Goal: Task Accomplishment & Management: Manage account settings

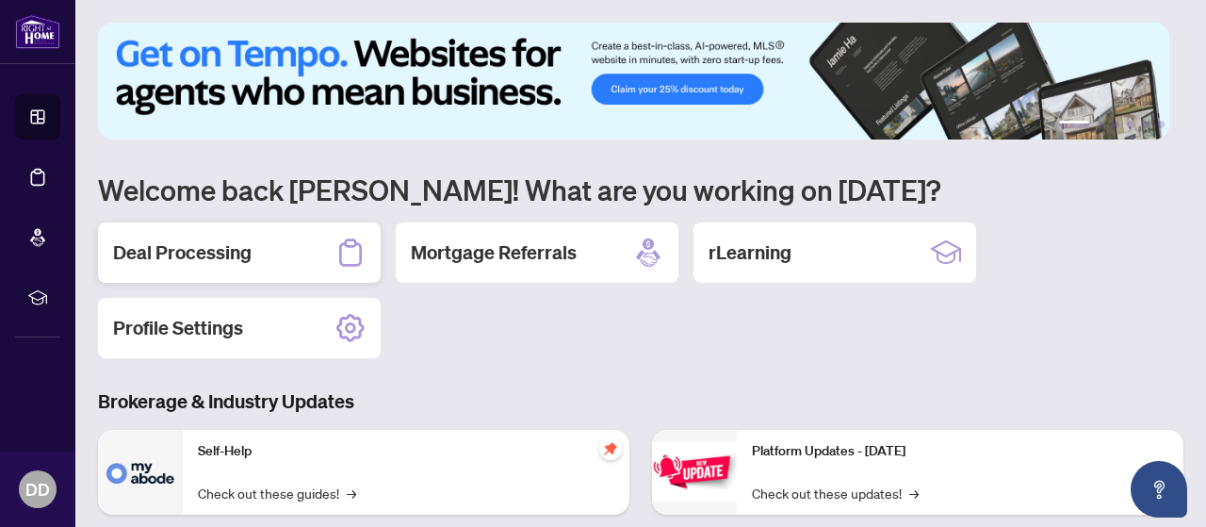
click at [232, 252] on h2 "Deal Processing" at bounding box center [182, 252] width 139 height 26
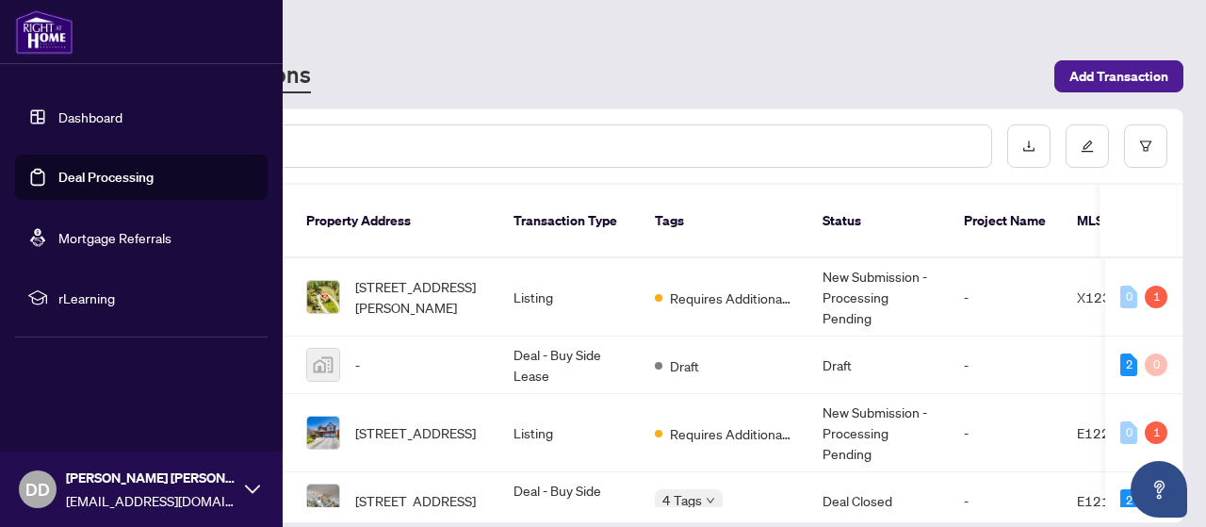
click at [103, 174] on link "Deal Processing" at bounding box center [105, 177] width 95 height 17
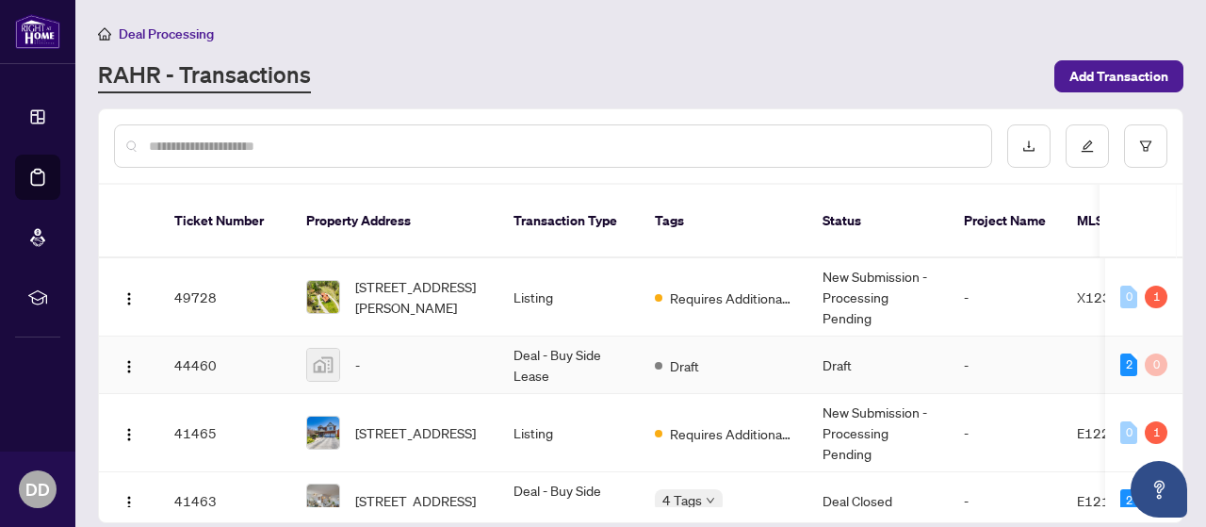
click at [548, 341] on td "Deal - Buy Side Lease" at bounding box center [569, 364] width 141 height 57
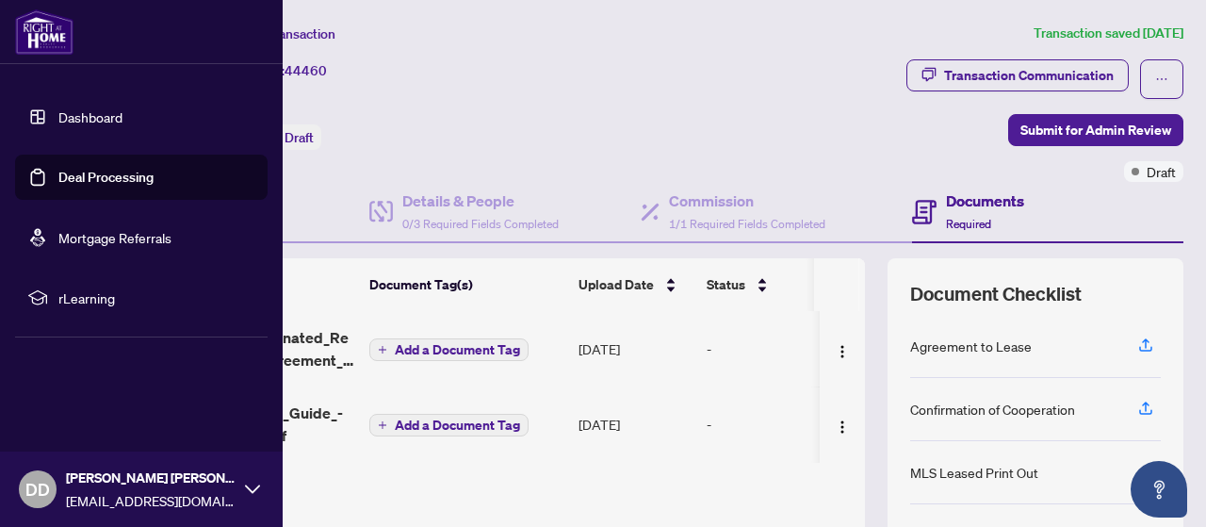
click at [58, 116] on link "Dashboard" at bounding box center [90, 116] width 64 height 17
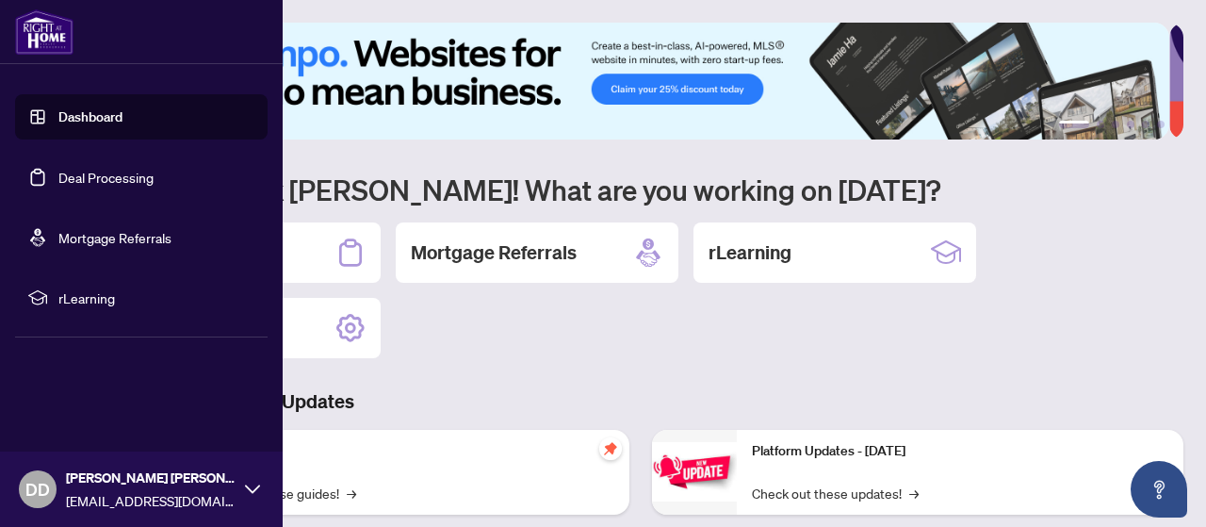
click at [58, 113] on link "Dashboard" at bounding box center [90, 116] width 64 height 17
click at [111, 180] on link "Deal Processing" at bounding box center [105, 177] width 95 height 17
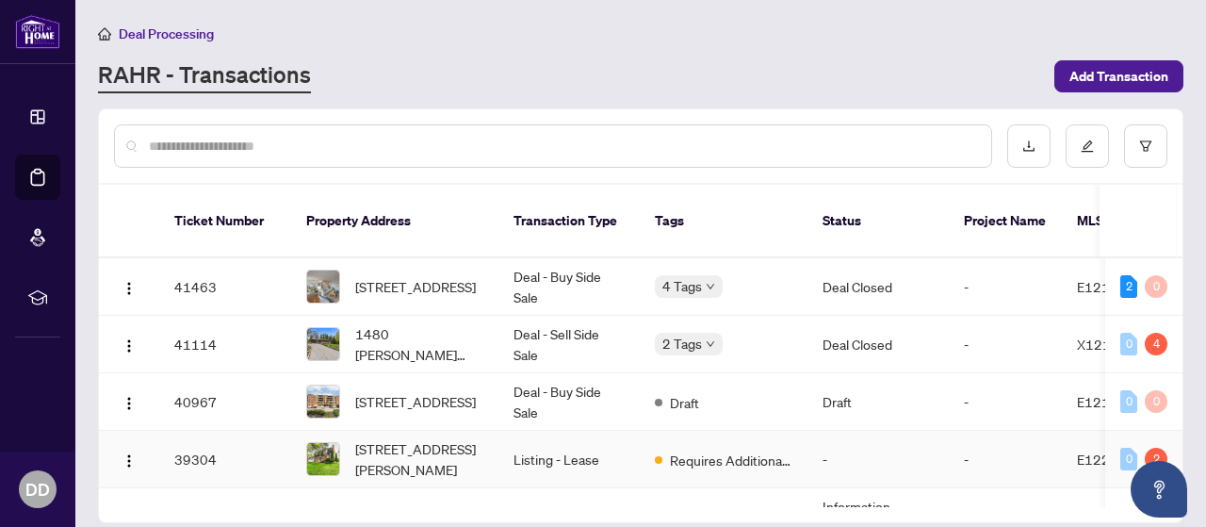
scroll to position [189, 0]
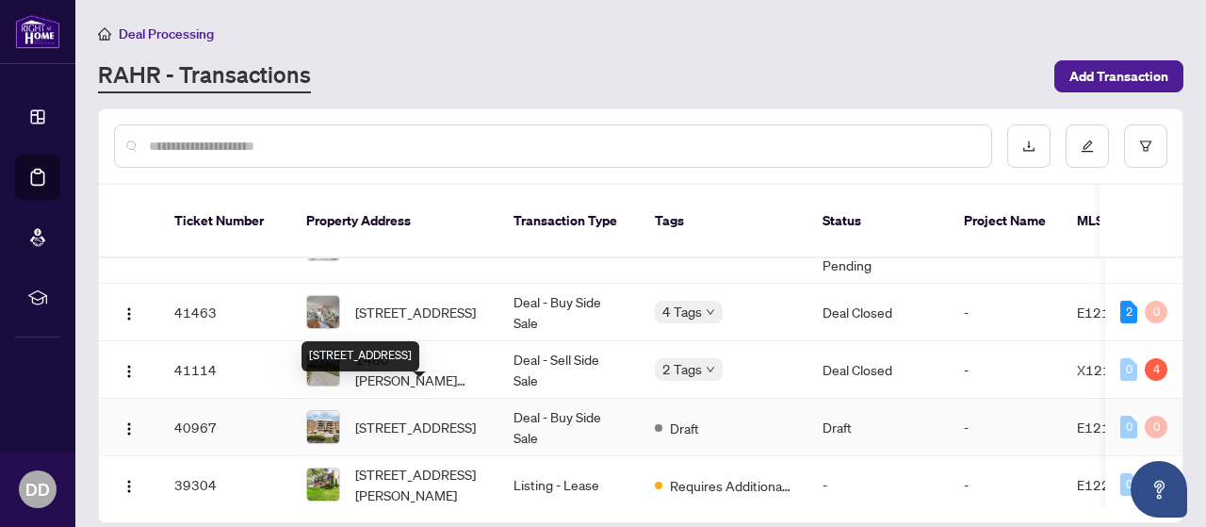
click at [397, 348] on div "[STREET_ADDRESS]" at bounding box center [361, 356] width 118 height 30
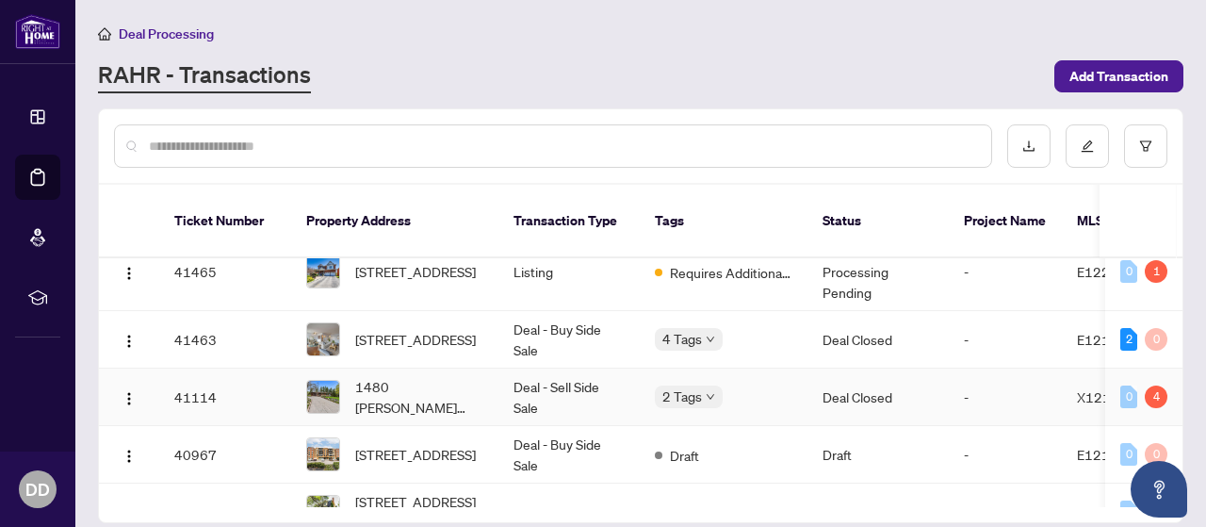
scroll to position [189, 0]
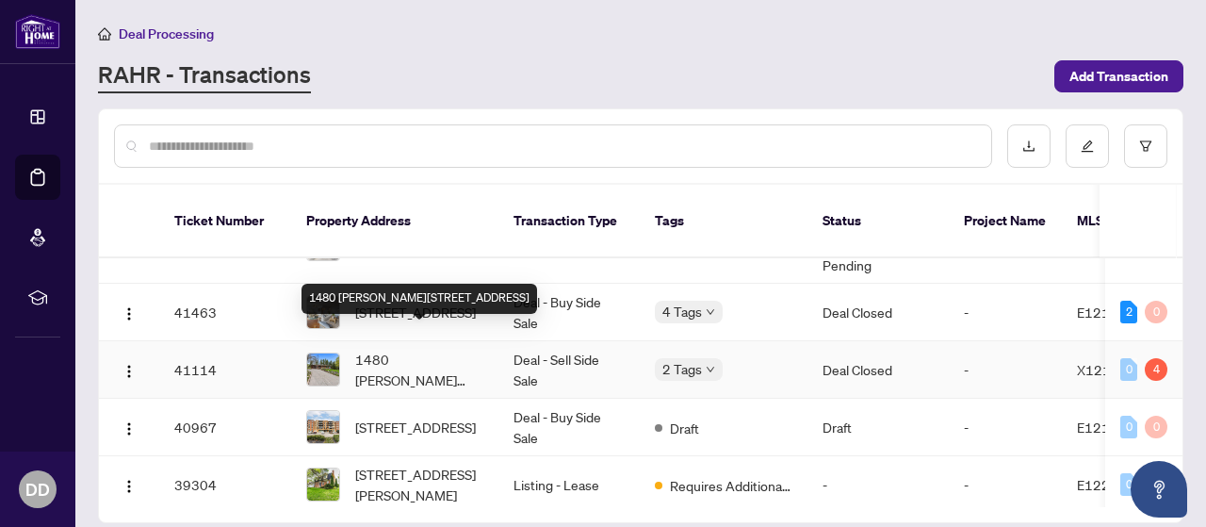
click at [426, 349] on span "1480 [PERSON_NAME][STREET_ADDRESS]" at bounding box center [419, 369] width 128 height 41
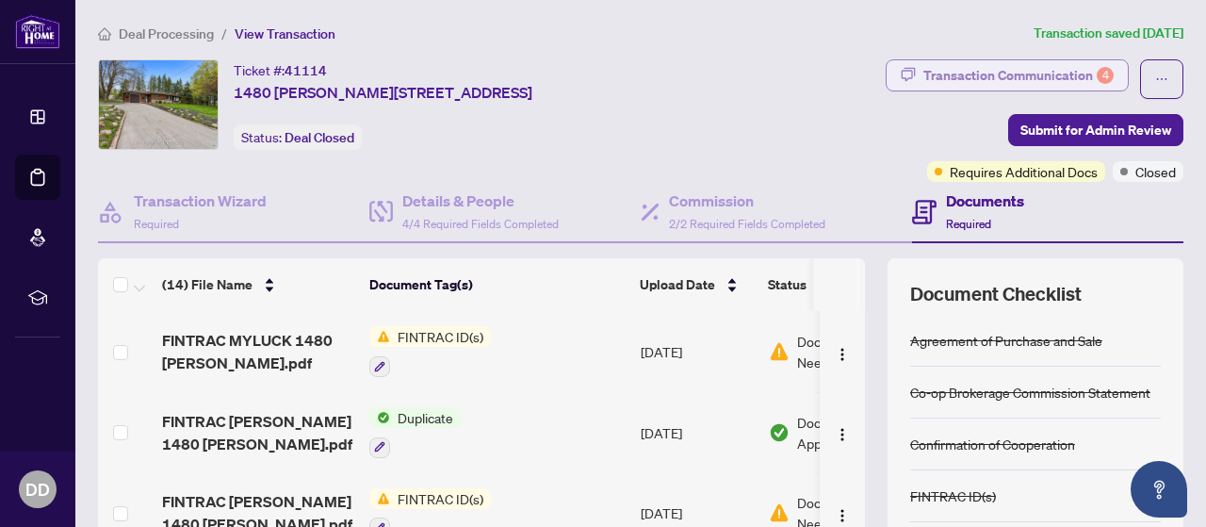
click at [987, 63] on div "Transaction Communication 4" at bounding box center [1019, 75] width 190 height 30
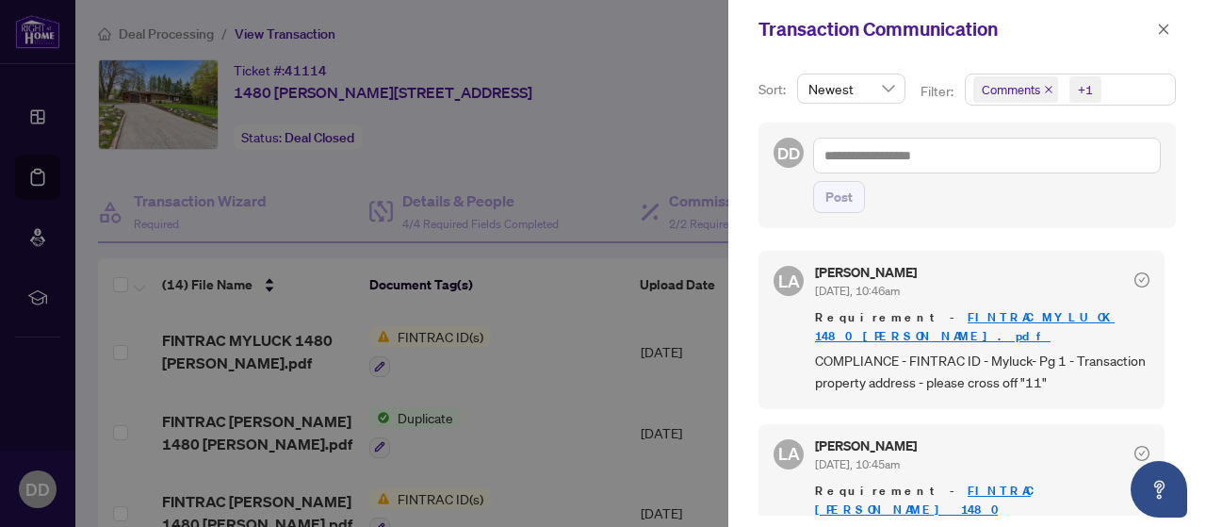
click at [837, 314] on span "Requirement - FINTRAC MYLUCK 1480 [PERSON_NAME][GEOGRAPHIC_DATA]pdf" at bounding box center [982, 327] width 335 height 38
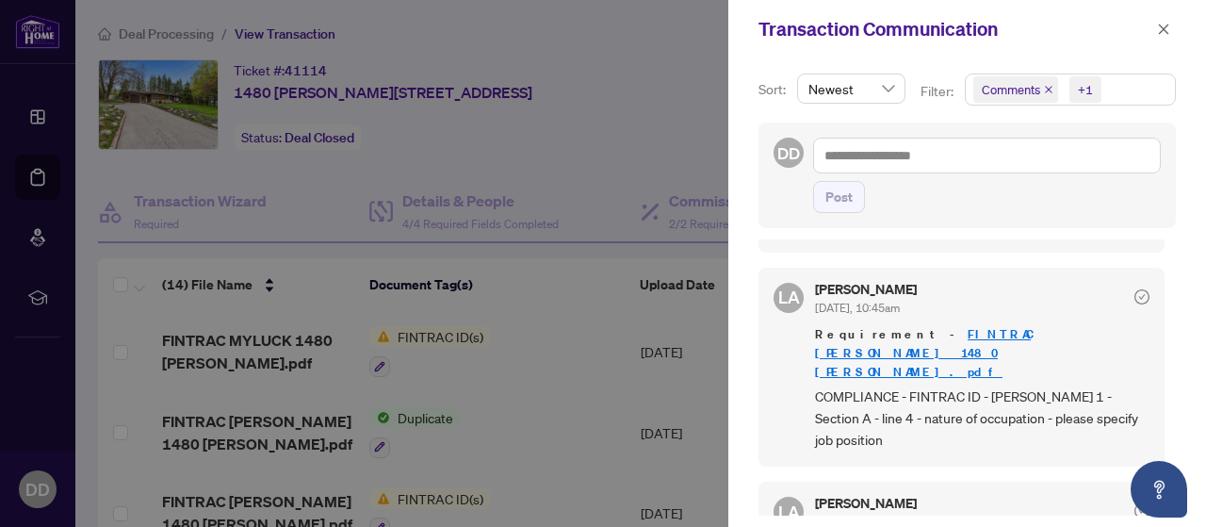
scroll to position [161, 0]
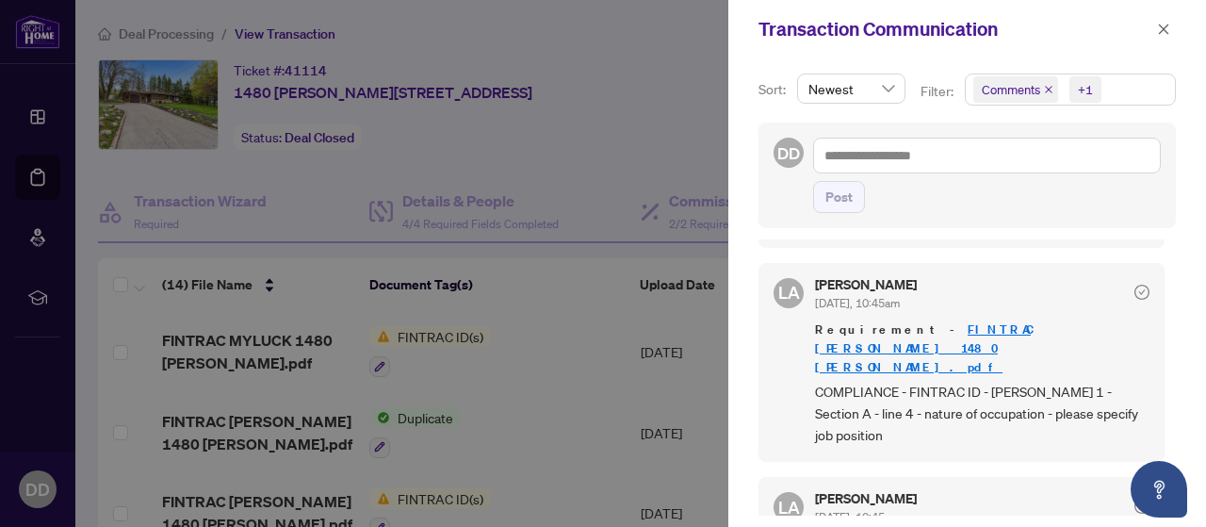
click at [1022, 321] on link "FINTRAC [PERSON_NAME] 1480 [PERSON_NAME].pdf" at bounding box center [923, 348] width 216 height 54
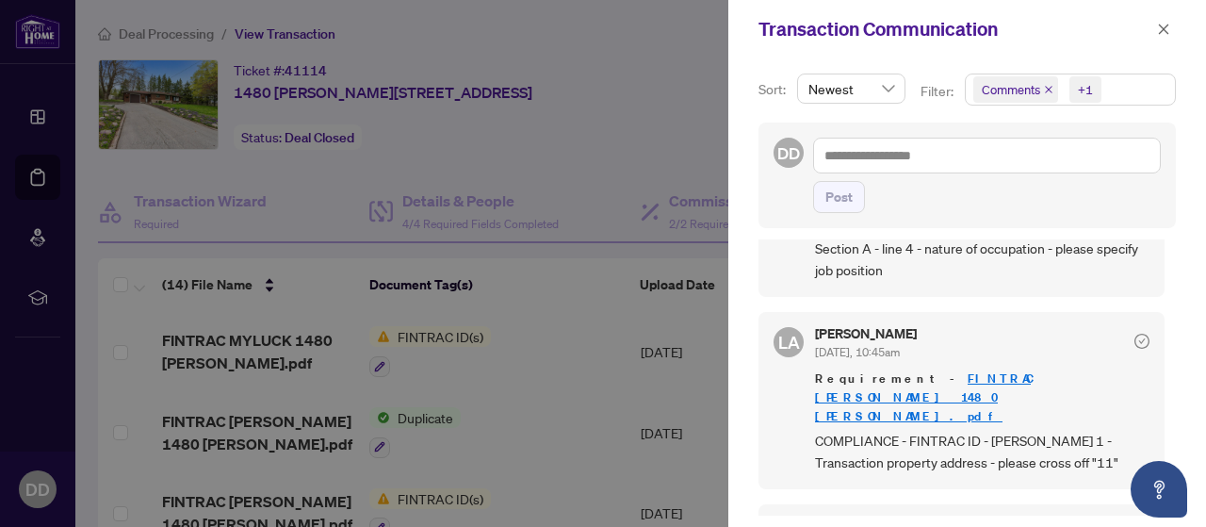
scroll to position [358, 0]
